Goal: Go to known website: Access a specific website the user already knows

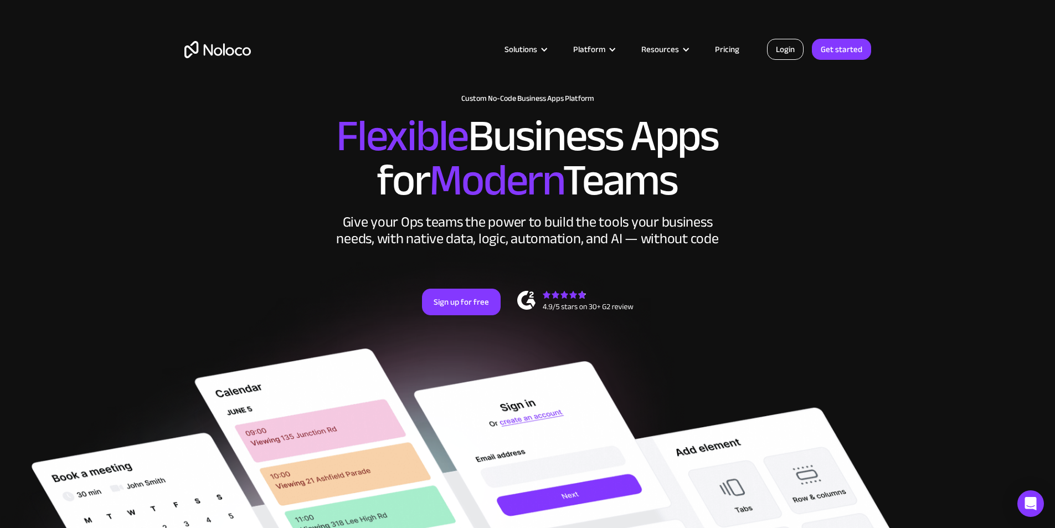
click at [782, 50] on link "Login" at bounding box center [785, 49] width 37 height 21
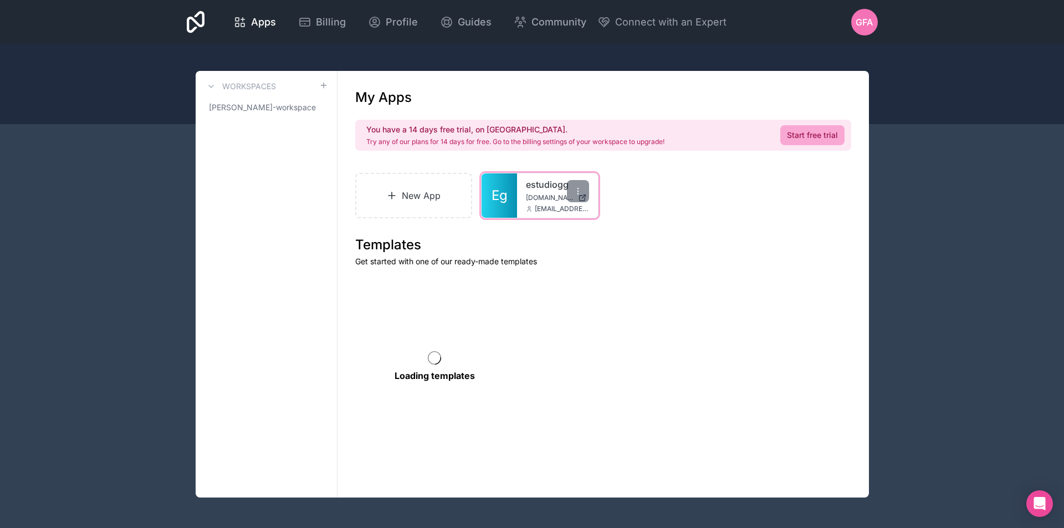
click at [523, 192] on div "estudiogg [DOMAIN_NAME] [EMAIL_ADDRESS][DOMAIN_NAME]" at bounding box center [557, 195] width 81 height 44
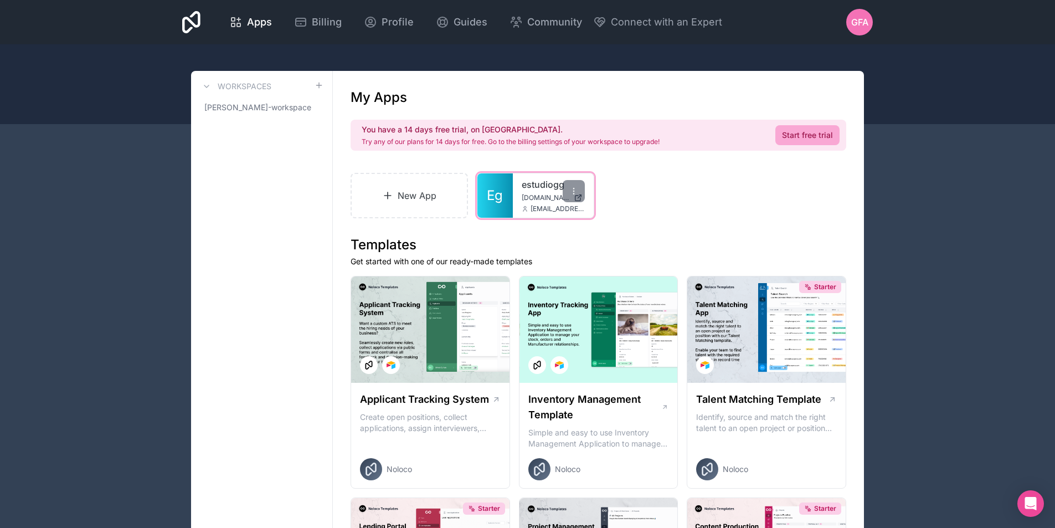
click at [501, 195] on span "Eg" at bounding box center [495, 196] width 16 height 18
